Goal: Task Accomplishment & Management: Use online tool/utility

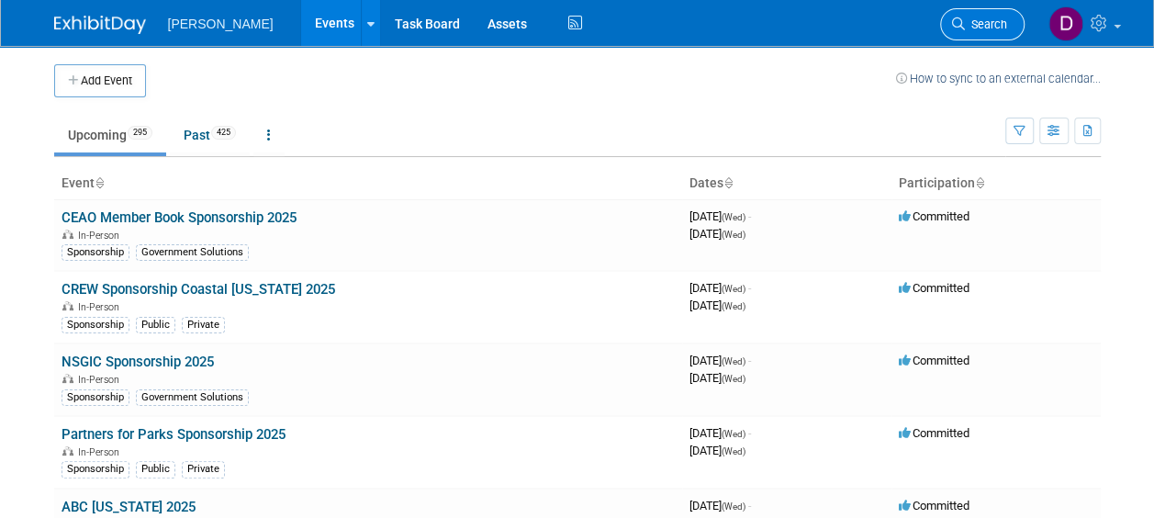
click at [965, 30] on span "Search" at bounding box center [986, 24] width 42 height 14
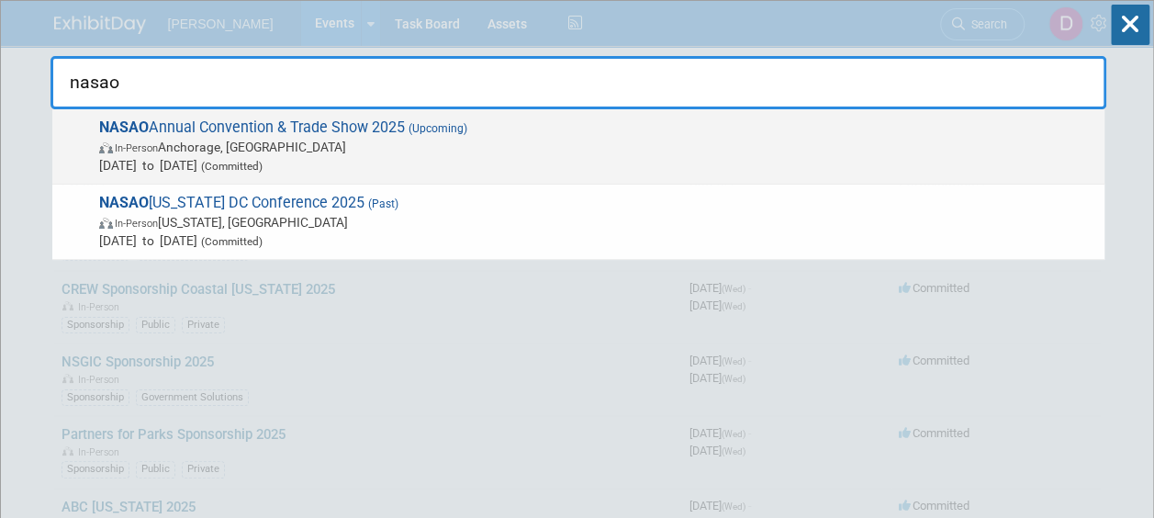
type input "nasao"
click at [374, 128] on span "NASAO Annual Convention & Trade Show 2025 (Upcoming) In-Person Anchorage, AK Se…" at bounding box center [594, 146] width 1001 height 56
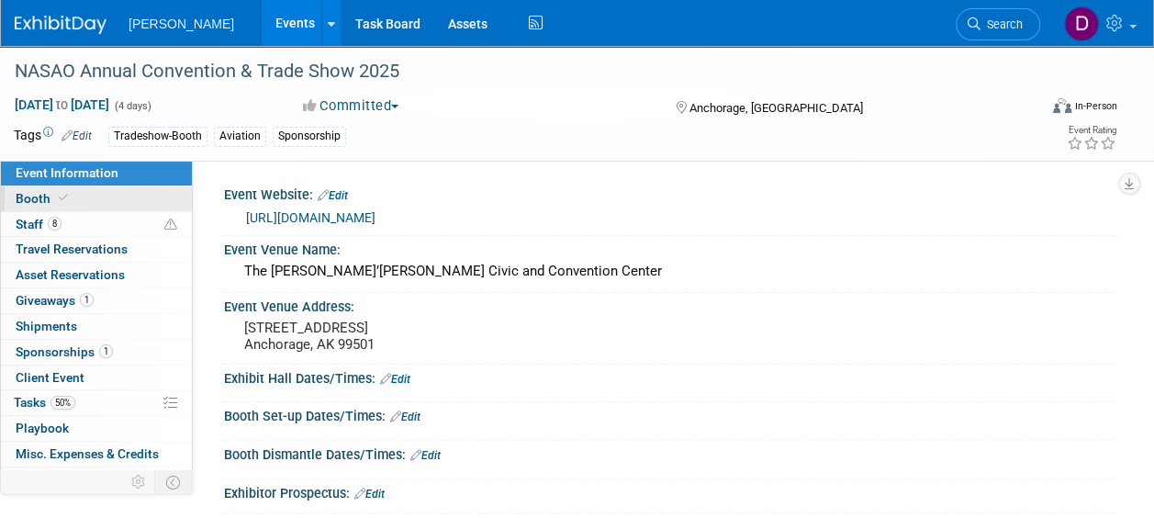
click at [27, 198] on span "Booth" at bounding box center [44, 198] width 56 height 15
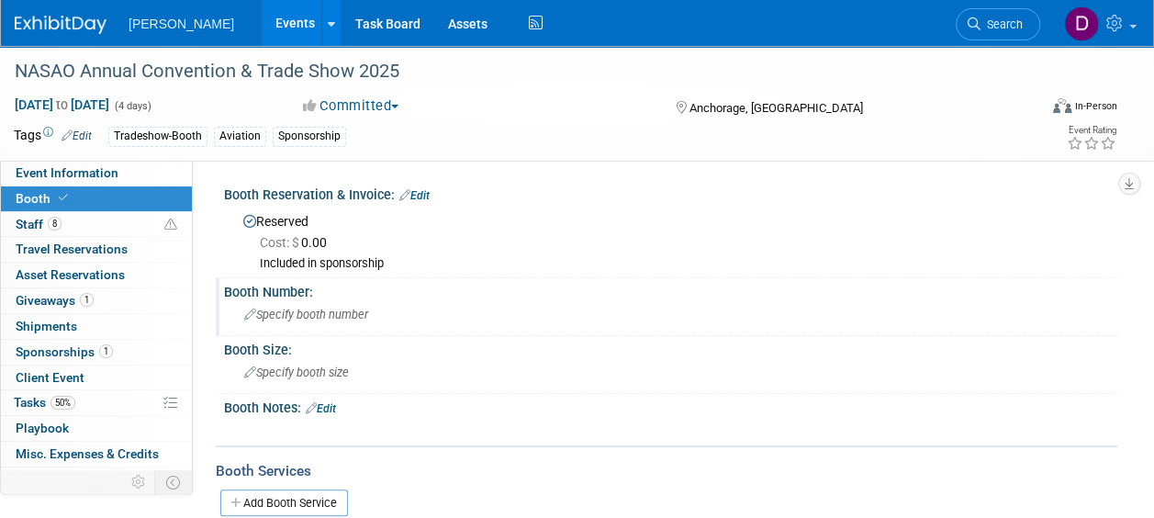
click at [332, 319] on span "Specify booth number" at bounding box center [306, 314] width 124 height 14
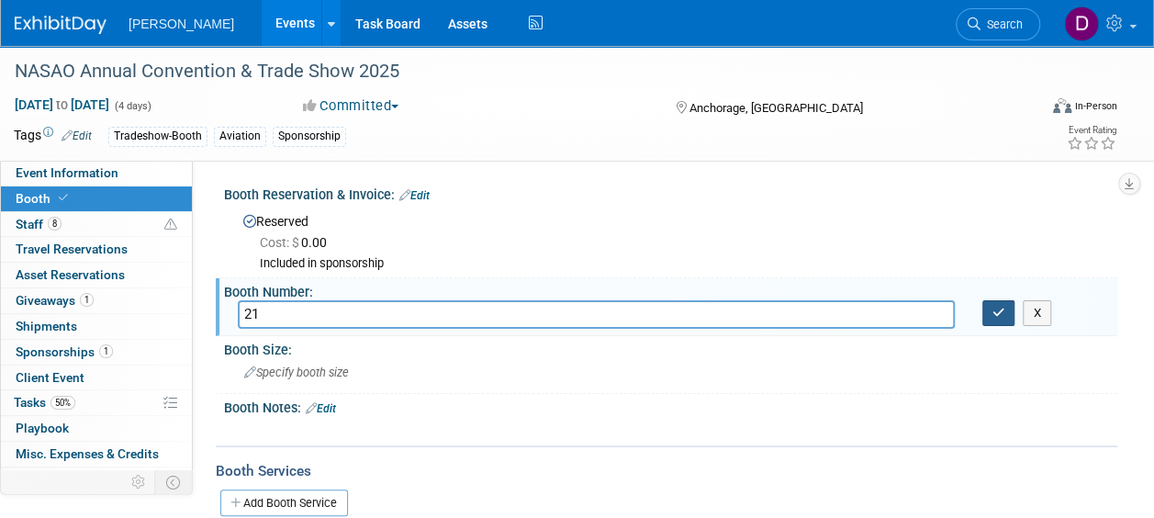
type input "21"
click at [994, 314] on icon "button" at bounding box center [998, 313] width 13 height 12
